Goal: Information Seeking & Learning: Find specific fact

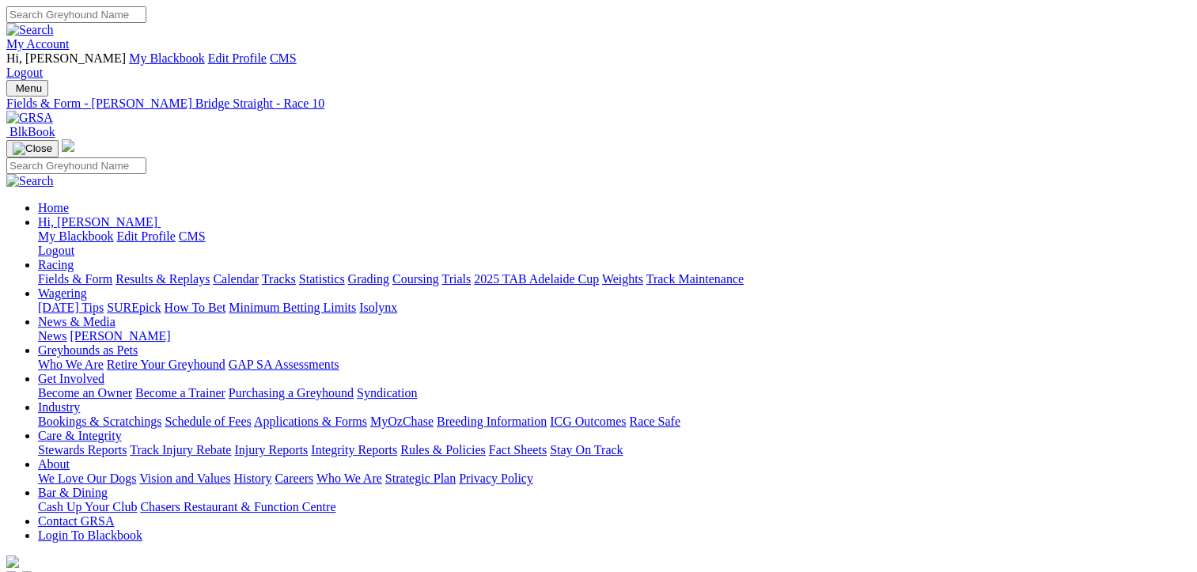
click at [146, 12] on input "Search" at bounding box center [76, 14] width 140 height 17
type input "[PERSON_NAME]"
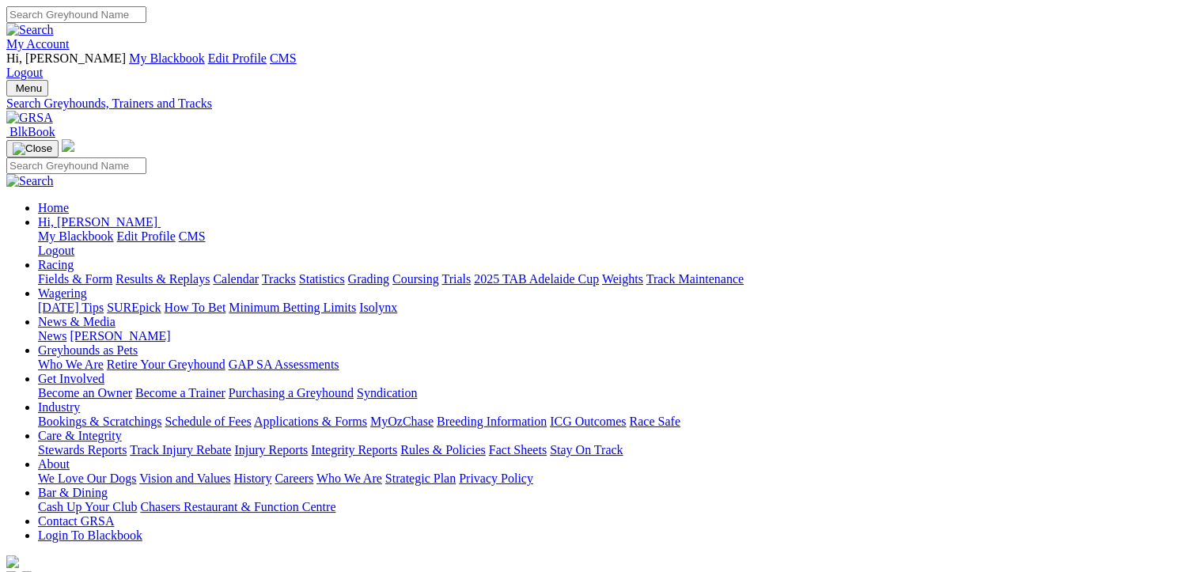
type input "[PERSON_NAME]"
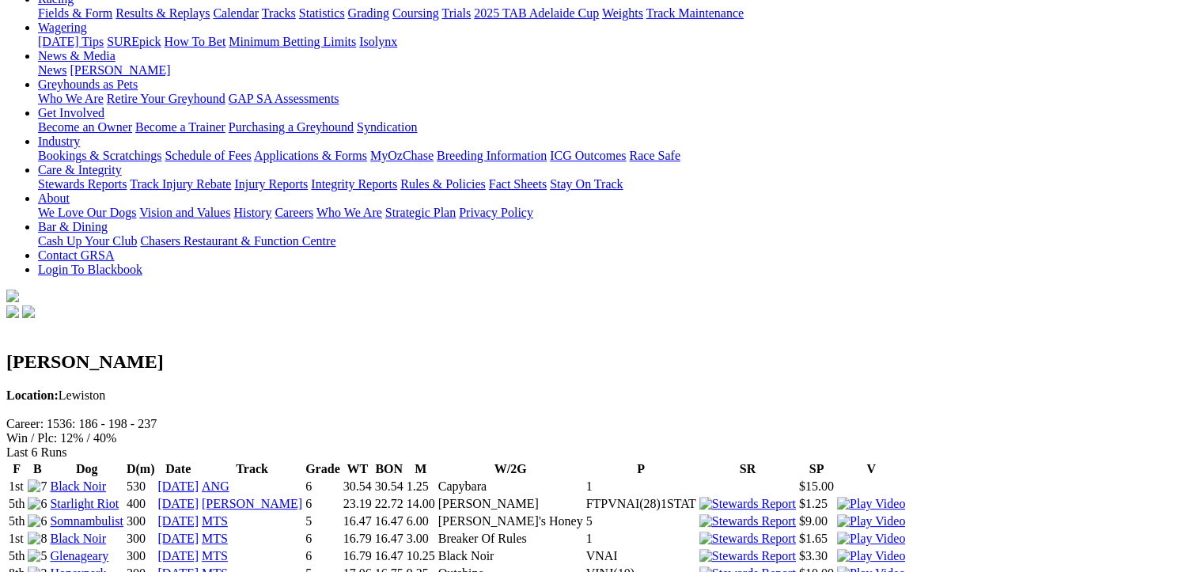
scroll to position [267, 0]
